Goal: Task Accomplishment & Management: Manage account settings

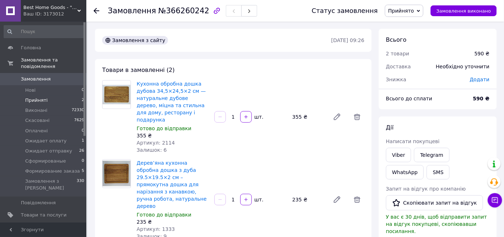
click at [62, 95] on li "Прийняті 2" at bounding box center [44, 100] width 89 height 10
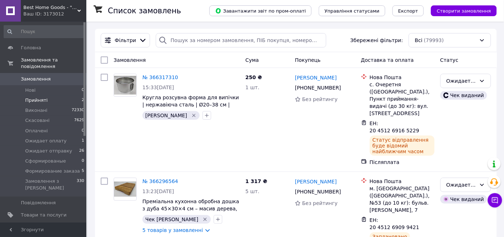
click at [67, 96] on li "Прийняті 2" at bounding box center [44, 100] width 89 height 10
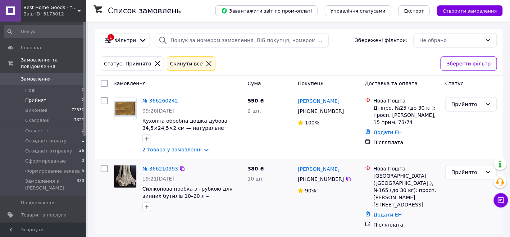
click at [155, 171] on link "№ 366210993" at bounding box center [160, 169] width 36 height 6
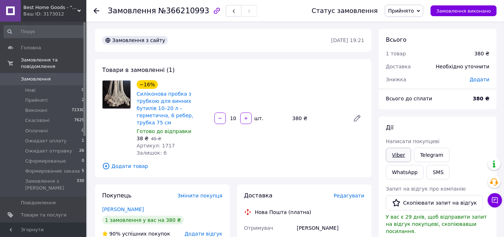
click at [397, 157] on link "Viber" at bounding box center [398, 155] width 25 height 14
click at [429, 155] on link "Telegram" at bounding box center [431, 155] width 35 height 14
click at [53, 224] on span "[DEMOGRAPHIC_DATA]" at bounding box center [44, 227] width 46 height 6
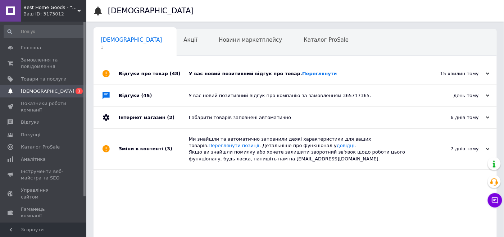
click at [146, 68] on div "Відгуки про товар (48)" at bounding box center [154, 74] width 70 height 22
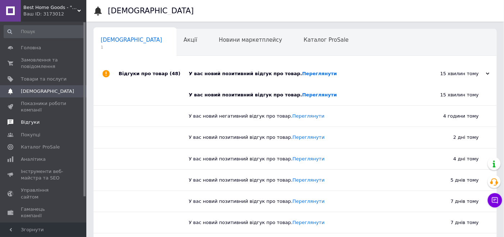
click at [58, 127] on link "Відгуки" at bounding box center [44, 122] width 89 height 12
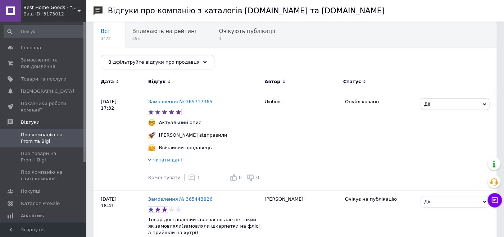
scroll to position [144, 0]
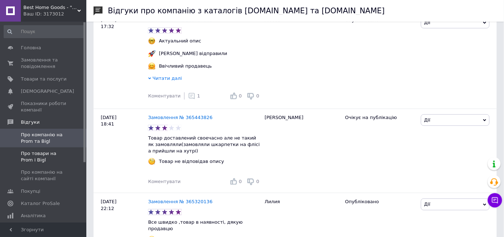
click at [33, 156] on span "Про товари на Prom і Bigl" at bounding box center [44, 156] width 46 height 13
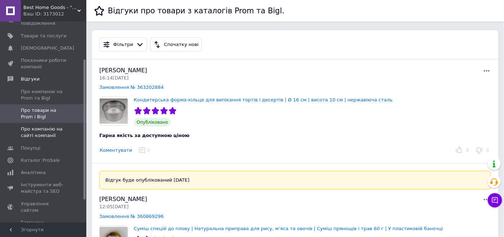
scroll to position [72, 0]
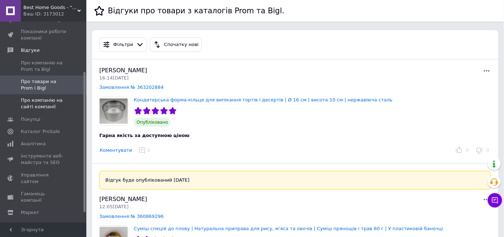
click at [47, 102] on span "Про компанію на сайті компанії" at bounding box center [44, 103] width 46 height 13
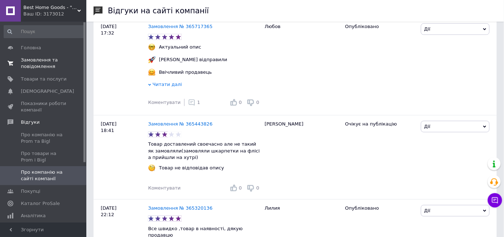
click at [38, 66] on span "Замовлення та повідомлення" at bounding box center [44, 63] width 46 height 13
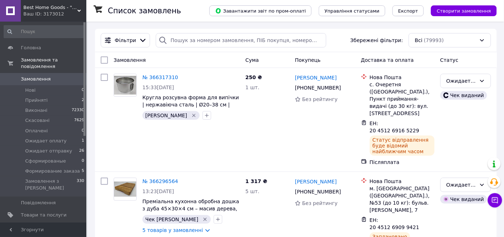
click at [480, 61] on div "Статус" at bounding box center [466, 60] width 56 height 13
drag, startPoint x: 54, startPoint y: 83, endPoint x: 181, endPoint y: 112, distance: 130.0
click at [54, 85] on li "Нові 0" at bounding box center [44, 90] width 89 height 10
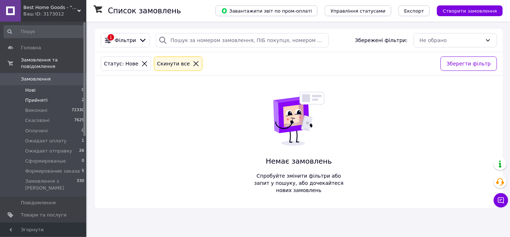
click at [68, 95] on li "Прийняті 2" at bounding box center [44, 100] width 89 height 10
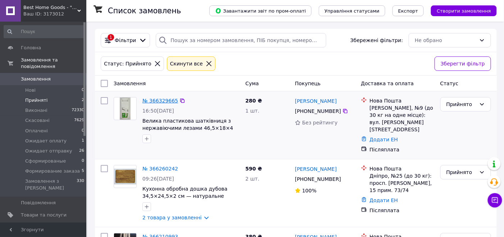
click at [164, 102] on link "№ 366329665" at bounding box center [160, 101] width 36 height 6
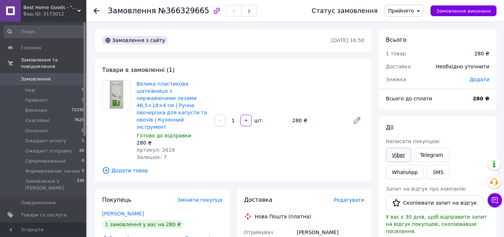
click at [397, 156] on link "Viber" at bounding box center [398, 155] width 25 height 14
click at [434, 117] on div "Дії Написати покупцеві Viber Telegram WhatsApp SMS Запит на відгук про компанію…" at bounding box center [438, 227] width 118 height 221
click at [176, 12] on span "№366329665" at bounding box center [183, 10] width 51 height 9
copy span "366329665"
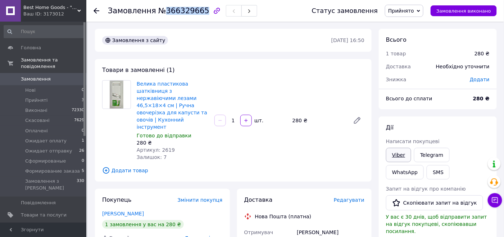
click at [393, 155] on link "Viber" at bounding box center [398, 155] width 25 height 14
click at [423, 125] on div "Дії" at bounding box center [438, 128] width 104 height 8
click at [59, 95] on li "Прийняті 3" at bounding box center [44, 100] width 89 height 10
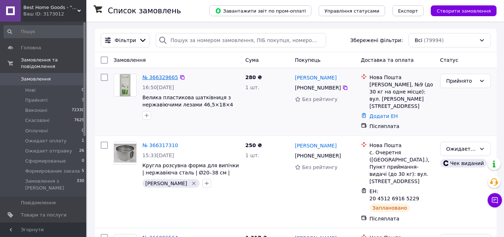
click at [155, 78] on link "№ 366329665" at bounding box center [160, 77] width 36 height 6
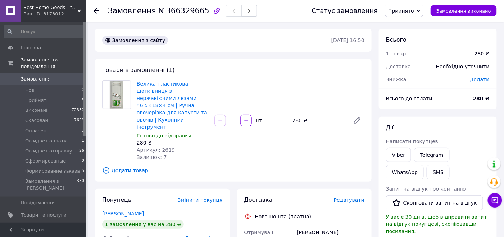
click at [408, 9] on span "Прийнято" at bounding box center [401, 11] width 26 height 6
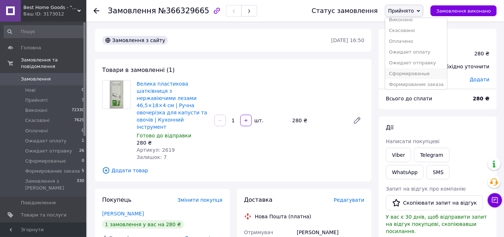
scroll to position [8, 0]
click at [417, 80] on li "Формирование заказа" at bounding box center [416, 82] width 62 height 11
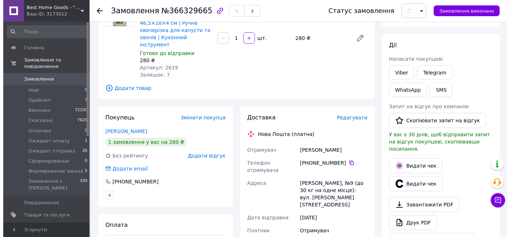
scroll to position [108, 0]
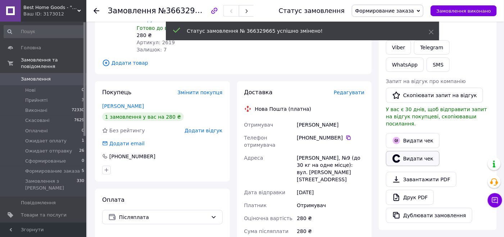
click at [400, 154] on icon "button" at bounding box center [396, 158] width 9 height 9
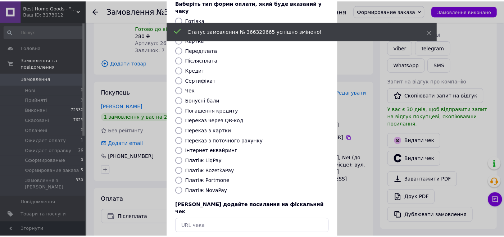
scroll to position [72, 0]
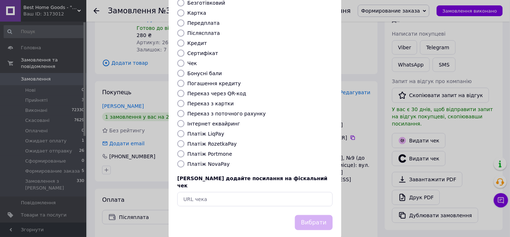
click at [197, 161] on label "Платіж NovaPay" at bounding box center [208, 164] width 42 height 6
click at [185, 160] on input "Платіж NovaPay" at bounding box center [180, 163] width 7 height 7
radio input "true"
click at [311, 215] on button "Вибрати" at bounding box center [314, 222] width 38 height 15
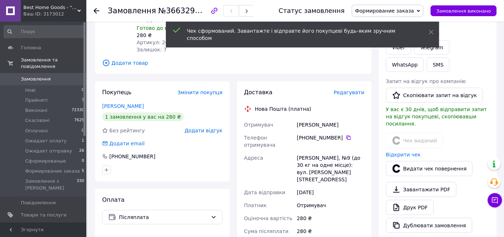
scroll to position [280, 0]
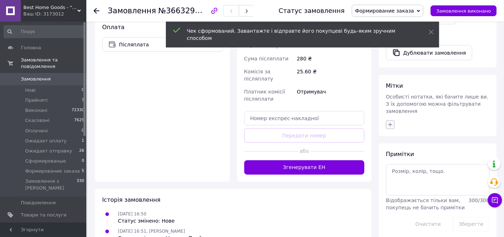
click at [390, 122] on icon "button" at bounding box center [390, 125] width 6 height 6
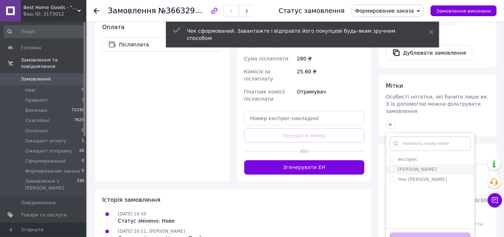
click at [390, 167] on input "[PERSON_NAME]" at bounding box center [392, 169] width 5 height 5
checkbox input "true"
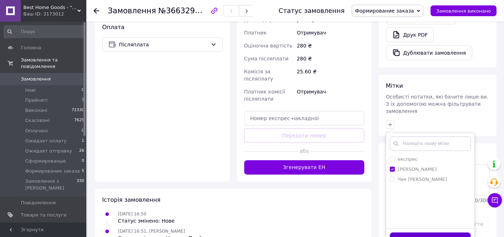
click at [417, 233] on button "Додати мітку" at bounding box center [430, 240] width 81 height 14
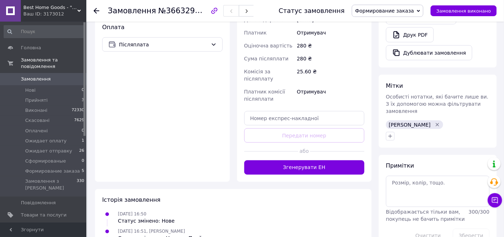
click at [167, 13] on span "№366329665" at bounding box center [183, 10] width 51 height 9
copy span "366329665"
click at [295, 111] on input "text" at bounding box center [304, 118] width 121 height 14
paste input "20451269180356"
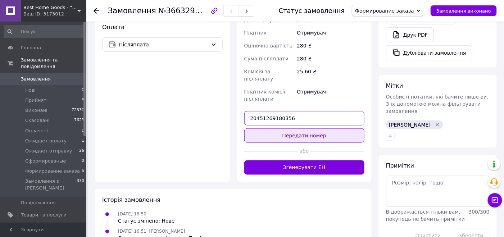
type input "20451269180356"
click at [294, 128] on button "Передати номер" at bounding box center [304, 135] width 121 height 14
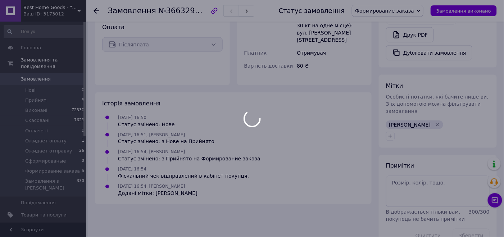
scroll to position [172, 0]
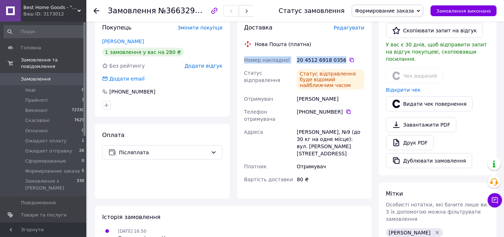
drag, startPoint x: 240, startPoint y: 44, endPoint x: 339, endPoint y: 45, distance: 99.7
click at [339, 45] on div "Доставка Редагувати Нова Пошта (платна) Номер накладної 20 4512 6918 0356   Ста…" at bounding box center [304, 108] width 135 height 182
copy div "Номер накладної 20 4512 6918 0356"
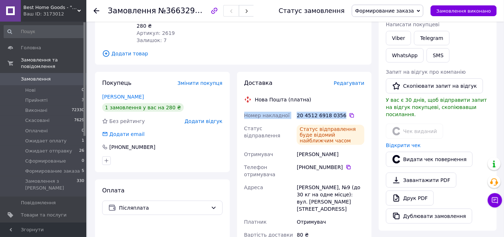
scroll to position [64, 0]
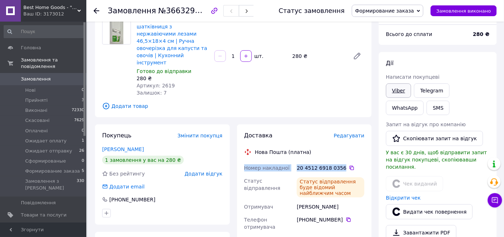
click at [389, 86] on link "Viber" at bounding box center [398, 90] width 25 height 14
click at [426, 36] on div "Всього до сплати" at bounding box center [425, 34] width 87 height 16
click at [397, 11] on span "Формирование заказа" at bounding box center [384, 11] width 59 height 6
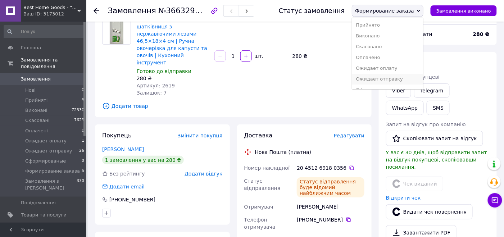
click at [400, 79] on li "Ожидает отправку" at bounding box center [387, 79] width 71 height 11
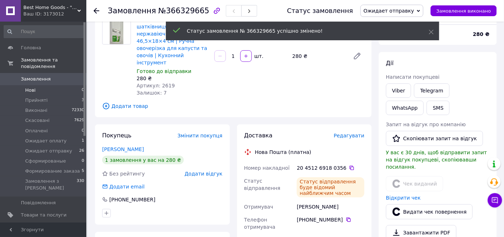
click at [72, 85] on li "Нові 0" at bounding box center [44, 90] width 89 height 10
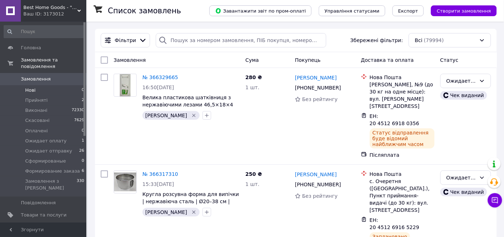
click at [72, 85] on li "Нові 0" at bounding box center [44, 90] width 89 height 10
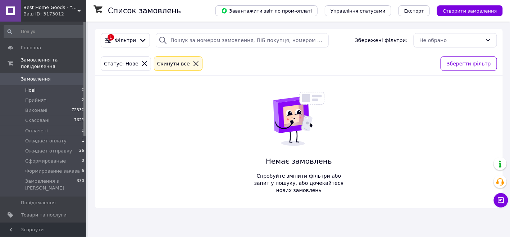
click at [72, 85] on li "Нові 0" at bounding box center [44, 90] width 89 height 10
click at [73, 85] on li "Нові 0" at bounding box center [44, 90] width 89 height 10
click at [72, 85] on li "Нові 0" at bounding box center [44, 90] width 89 height 10
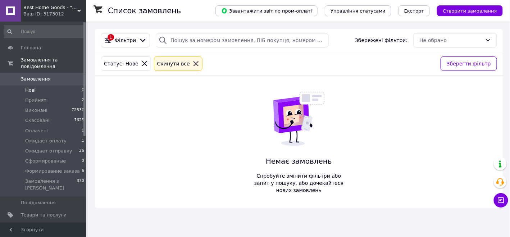
click at [71, 85] on li "Нові 0" at bounding box center [44, 90] width 89 height 10
click at [77, 85] on li "Нові 0" at bounding box center [44, 90] width 89 height 10
click at [72, 85] on li "Нові 0" at bounding box center [44, 90] width 89 height 10
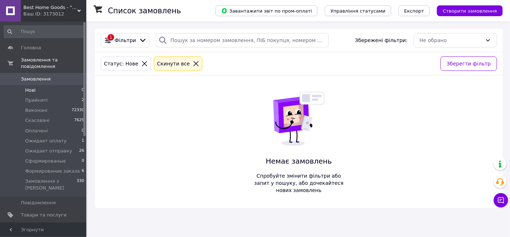
click at [72, 85] on li "Нові 0" at bounding box center [44, 90] width 89 height 10
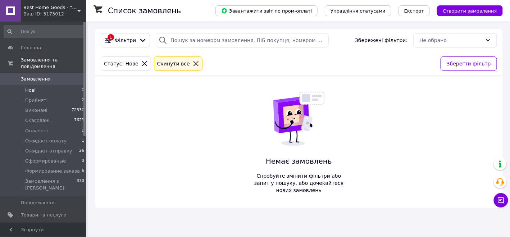
click at [72, 85] on li "Нові 0" at bounding box center [44, 90] width 89 height 10
click at [50, 85] on li "Нові 0" at bounding box center [44, 90] width 89 height 10
click at [55, 95] on li "Прийняті 2" at bounding box center [44, 100] width 89 height 10
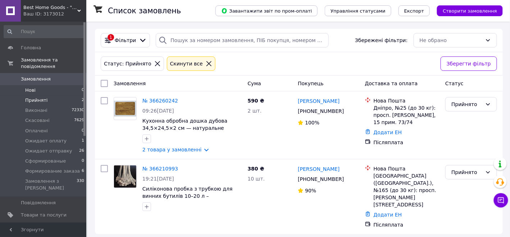
click at [74, 85] on li "Нові 0" at bounding box center [44, 90] width 89 height 10
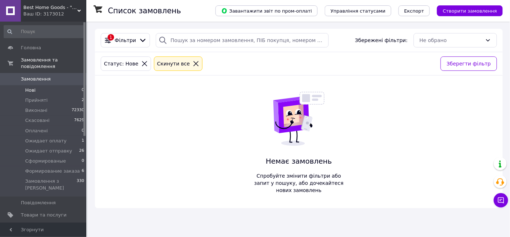
click at [72, 85] on li "Нові 0" at bounding box center [44, 90] width 89 height 10
click at [62, 126] on li "Оплачені 0" at bounding box center [44, 131] width 89 height 10
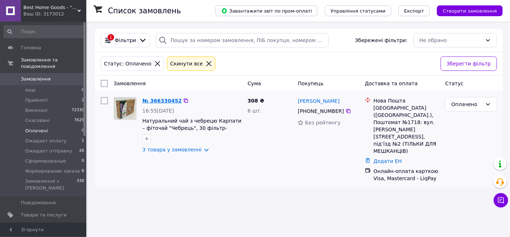
click at [160, 99] on link "№ 366330452" at bounding box center [161, 101] width 39 height 6
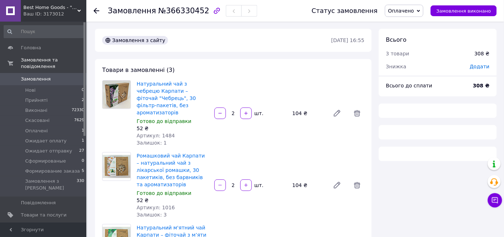
click at [406, 9] on span "Оплачено" at bounding box center [401, 11] width 26 height 6
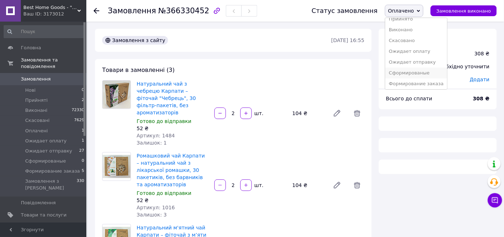
scroll to position [8, 0]
click at [414, 80] on li "Формирование заказа" at bounding box center [416, 82] width 62 height 11
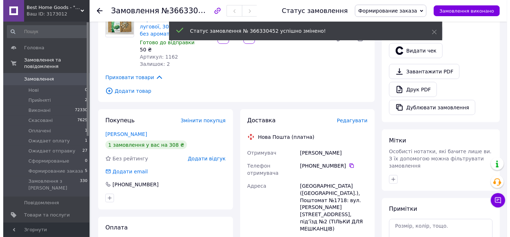
scroll to position [108, 0]
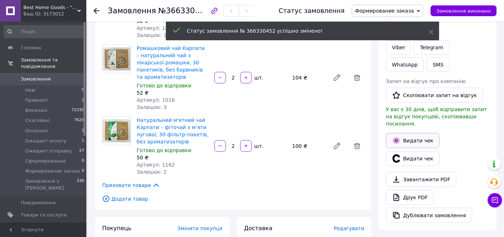
click at [410, 136] on button "Видати чек" at bounding box center [413, 140] width 54 height 15
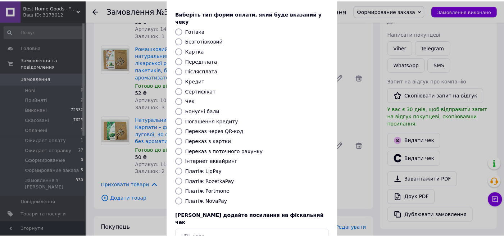
scroll to position [72, 0]
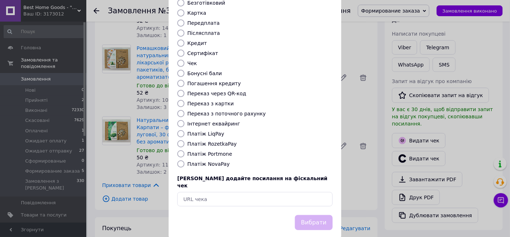
click at [210, 131] on label "Платіж LiqPay" at bounding box center [205, 134] width 37 height 6
click at [185, 130] on input "Платіж LiqPay" at bounding box center [180, 133] width 7 height 7
radio input "true"
click at [314, 215] on button "Вибрати" at bounding box center [314, 222] width 38 height 15
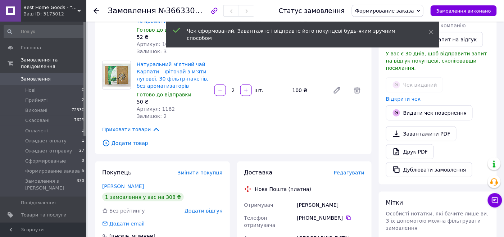
scroll to position [287, 0]
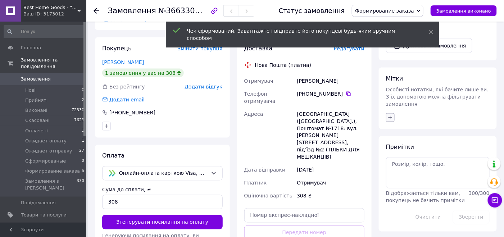
click at [392, 115] on icon "button" at bounding box center [390, 118] width 6 height 6
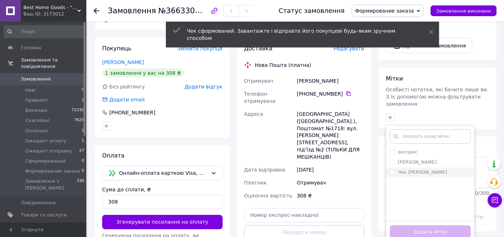
click at [391, 170] on input "Чек [PERSON_NAME]" at bounding box center [392, 172] width 5 height 5
checkbox input "true"
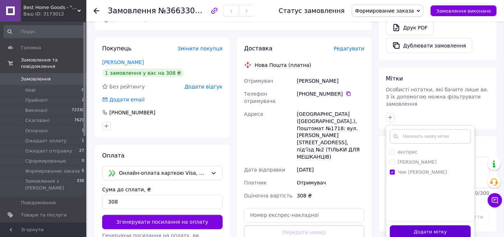
click at [412, 226] on button "Додати мітку" at bounding box center [430, 233] width 81 height 14
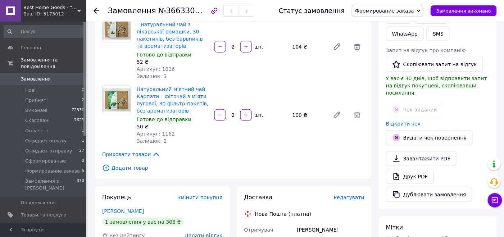
scroll to position [144, 0]
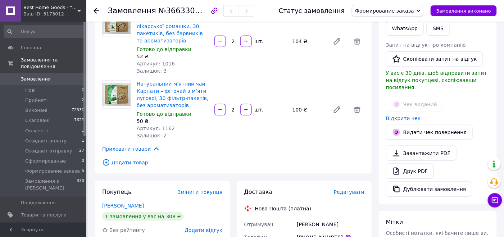
click at [170, 13] on span "№366330452" at bounding box center [183, 10] width 51 height 9
copy span "366330452"
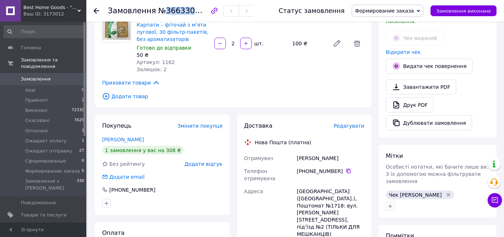
scroll to position [252, 0]
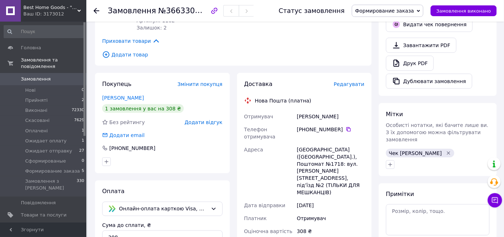
paste input "20451269183228"
type input "20451269183228"
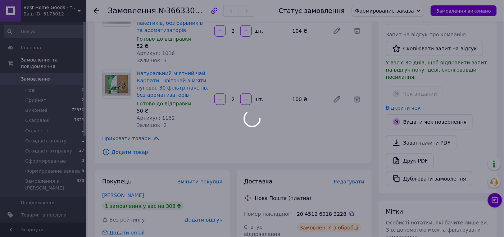
scroll to position [144, 0]
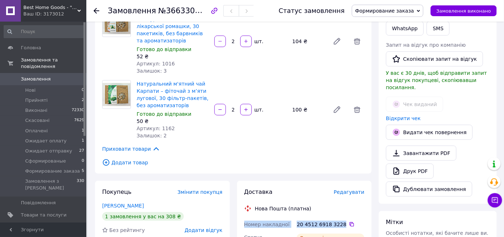
drag, startPoint x: 244, startPoint y: 211, endPoint x: 339, endPoint y: 206, distance: 95.1
copy div "Номер накладної 20 4512 6918 3228"
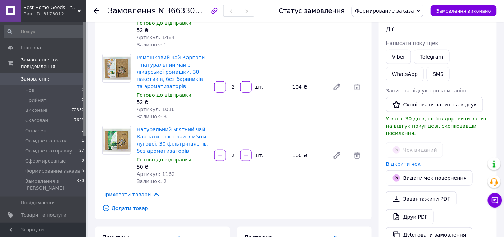
scroll to position [36, 0]
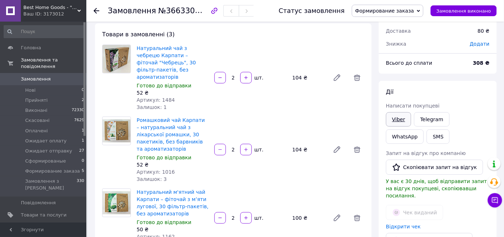
click at [396, 118] on link "Viber" at bounding box center [398, 119] width 25 height 14
click at [403, 224] on link "Відкрити чек" at bounding box center [403, 227] width 35 height 6
click at [403, 124] on link "Viber" at bounding box center [398, 119] width 25 height 14
click at [395, 115] on link "Viber" at bounding box center [398, 119] width 25 height 14
click at [431, 92] on div "Дії" at bounding box center [438, 92] width 104 height 8
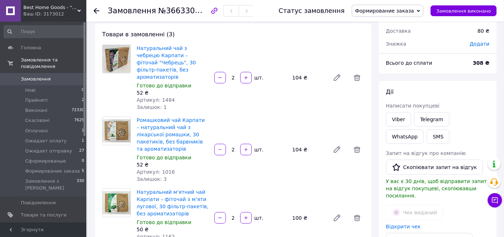
click at [176, 13] on span "№366330452" at bounding box center [183, 10] width 51 height 9
copy span "366330452"
click at [408, 13] on span "Формирование заказа" at bounding box center [384, 11] width 59 height 6
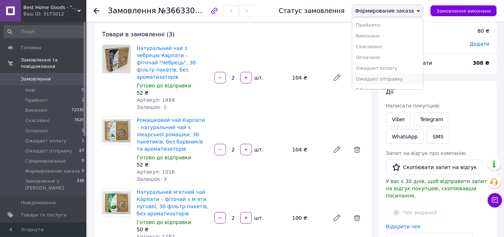
click at [399, 78] on li "Ожидает отправку" at bounding box center [387, 79] width 71 height 11
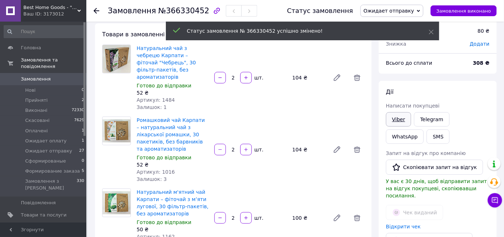
click at [399, 123] on link "Viber" at bounding box center [398, 119] width 25 height 14
click at [398, 121] on link "Viber" at bounding box center [398, 119] width 25 height 14
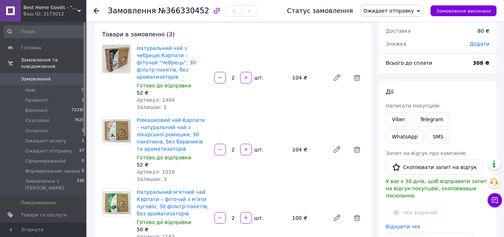
click at [434, 97] on div "Дії Написати покупцеві Viber Telegram WhatsApp SMS Запит на відгук про компанію…" at bounding box center [438, 196] width 104 height 217
click at [59, 85] on li "Нові 0" at bounding box center [44, 90] width 89 height 10
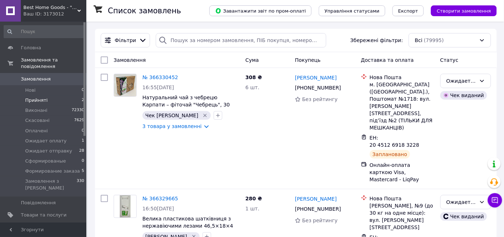
click at [72, 95] on li "Прийняті 2" at bounding box center [44, 100] width 89 height 10
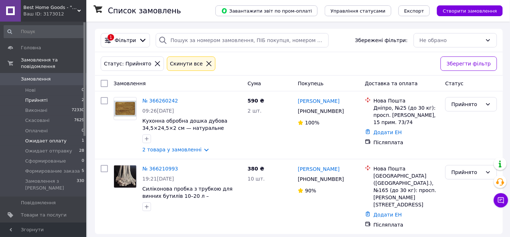
click at [74, 136] on li "Ожидает оплату 1" at bounding box center [44, 141] width 89 height 10
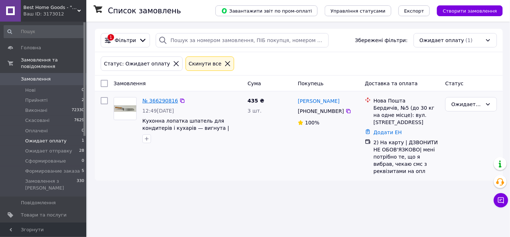
click at [160, 100] on link "№ 366290816" at bounding box center [160, 101] width 36 height 6
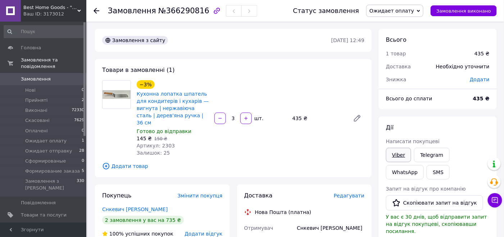
click at [397, 156] on link "Viber" at bounding box center [398, 155] width 25 height 14
click at [440, 122] on div "Дії Написати покупцеві Viber Telegram WhatsApp SMS Запит на відгук про компанію…" at bounding box center [438, 227] width 118 height 221
